Goal: Find specific page/section: Find specific page/section

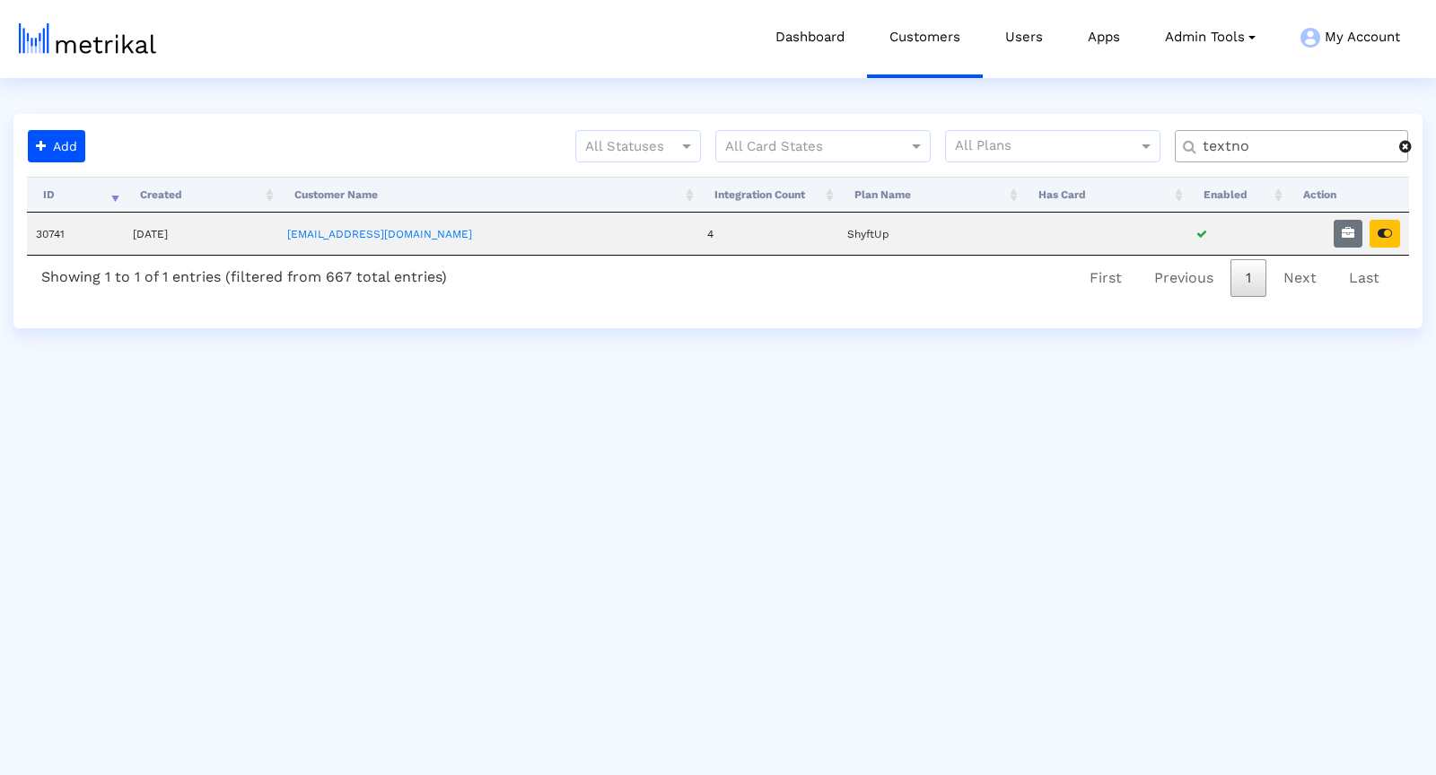
click at [1300, 145] on input "textno" at bounding box center [1294, 146] width 209 height 19
click at [1382, 226] on button "button" at bounding box center [1385, 234] width 31 height 28
click at [1229, 134] on div "inv" at bounding box center [1291, 146] width 233 height 32
click at [1229, 137] on input "inv" at bounding box center [1294, 146] width 209 height 19
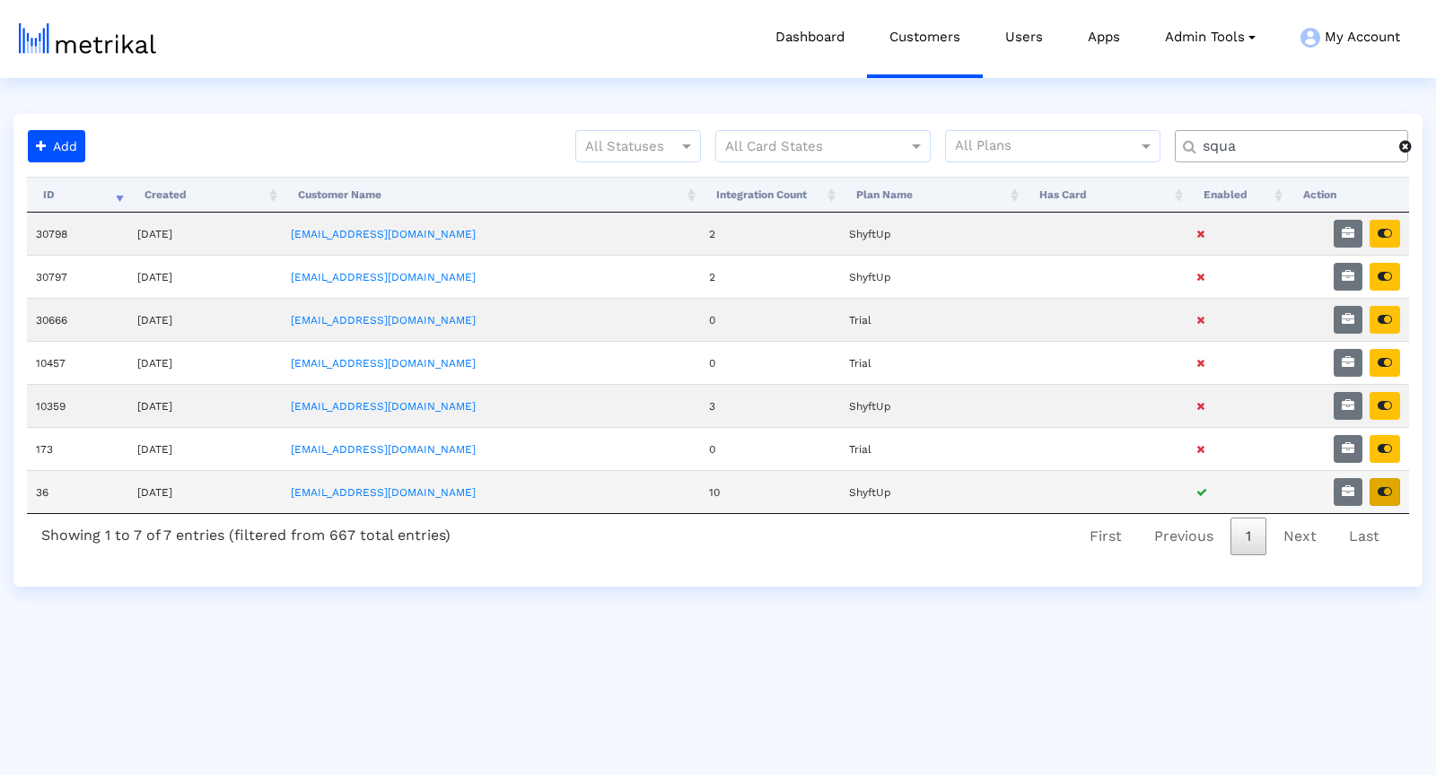
type input "squa"
click at [1396, 492] on button "button" at bounding box center [1385, 492] width 31 height 28
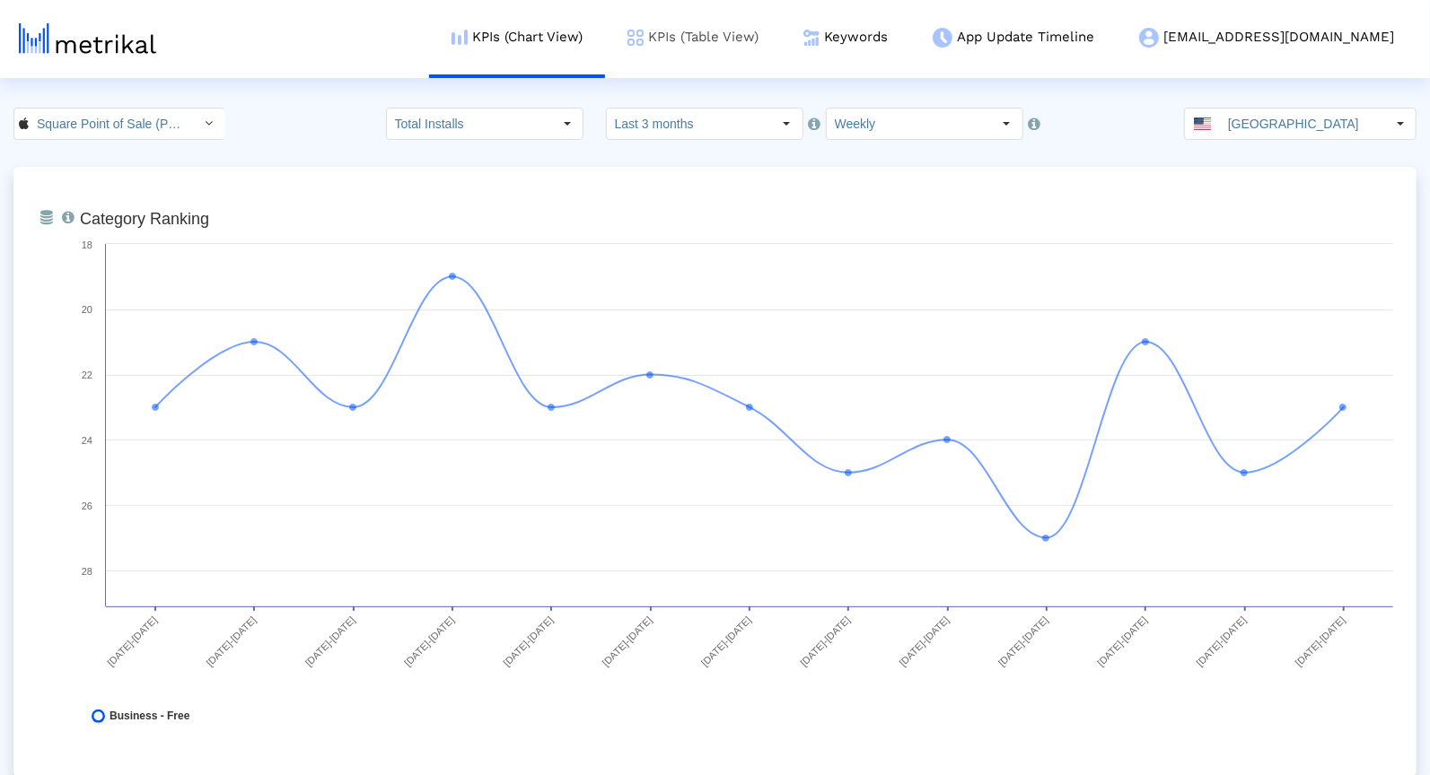
click at [765, 33] on link "KPIs (Table View)" at bounding box center [693, 37] width 176 height 74
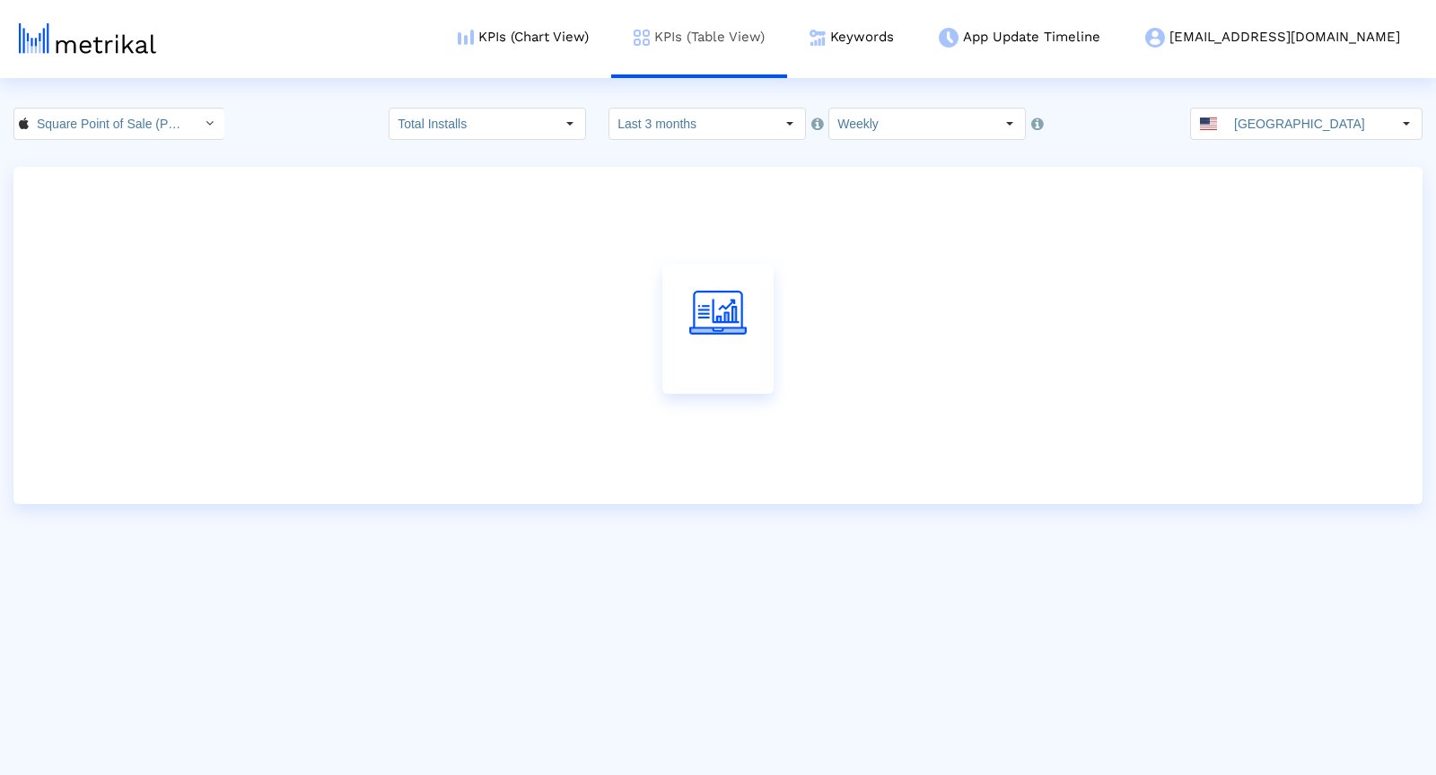
click at [748, 31] on link "KPIs (Table View)" at bounding box center [699, 37] width 176 height 74
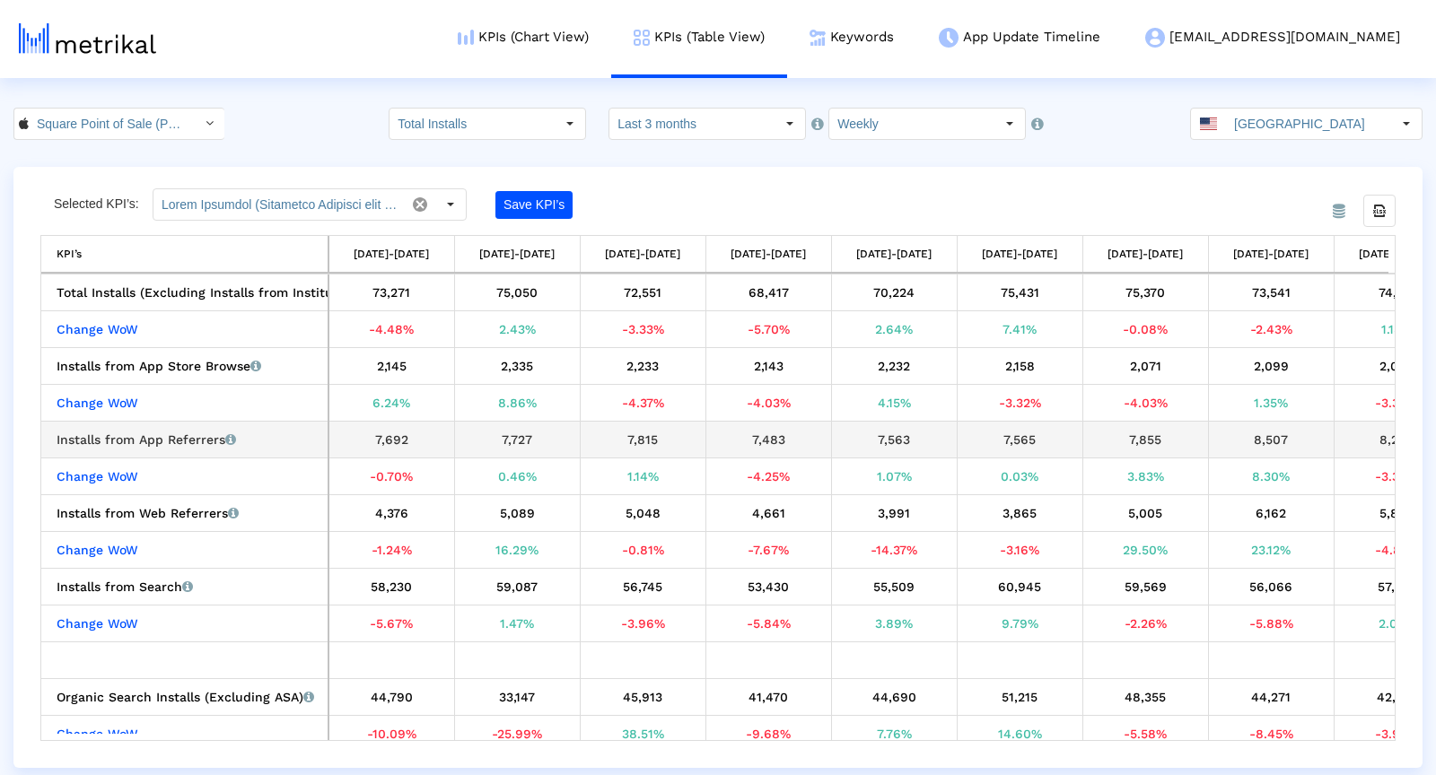
scroll to position [0, 572]
